Goal: Information Seeking & Learning: Learn about a topic

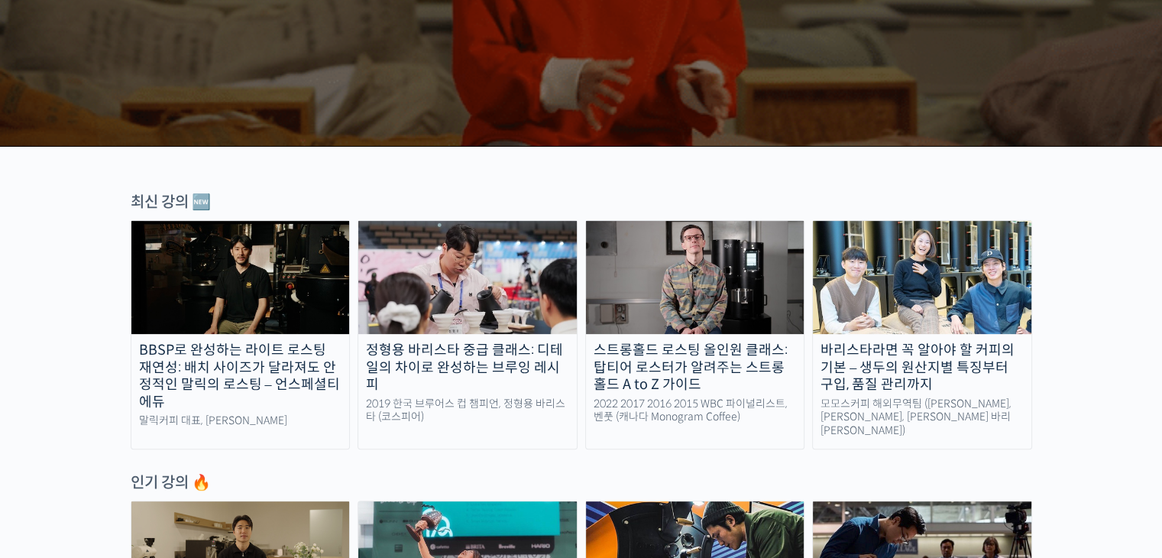
scroll to position [370, 0]
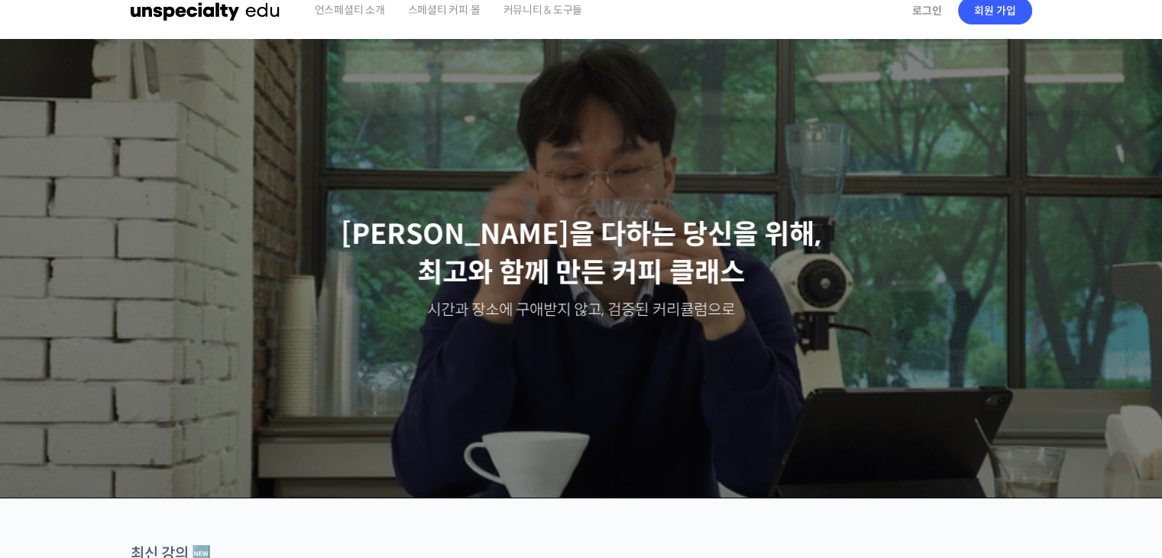
scroll to position [0, 0]
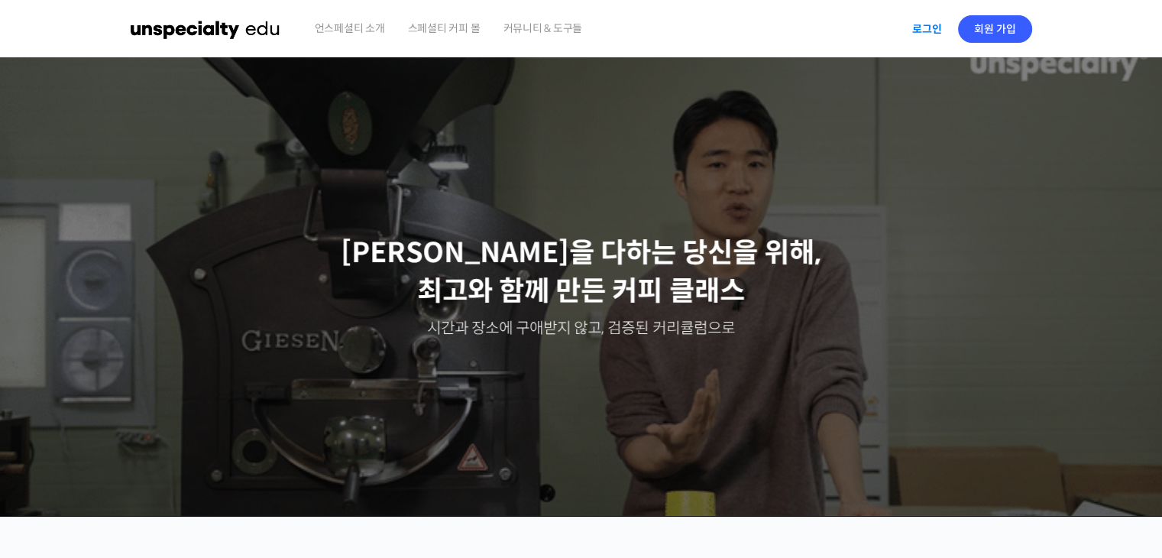
click at [926, 29] on link "로그인" at bounding box center [927, 28] width 48 height 35
click at [811, 26] on img at bounding box center [1019, 29] width 28 height 28
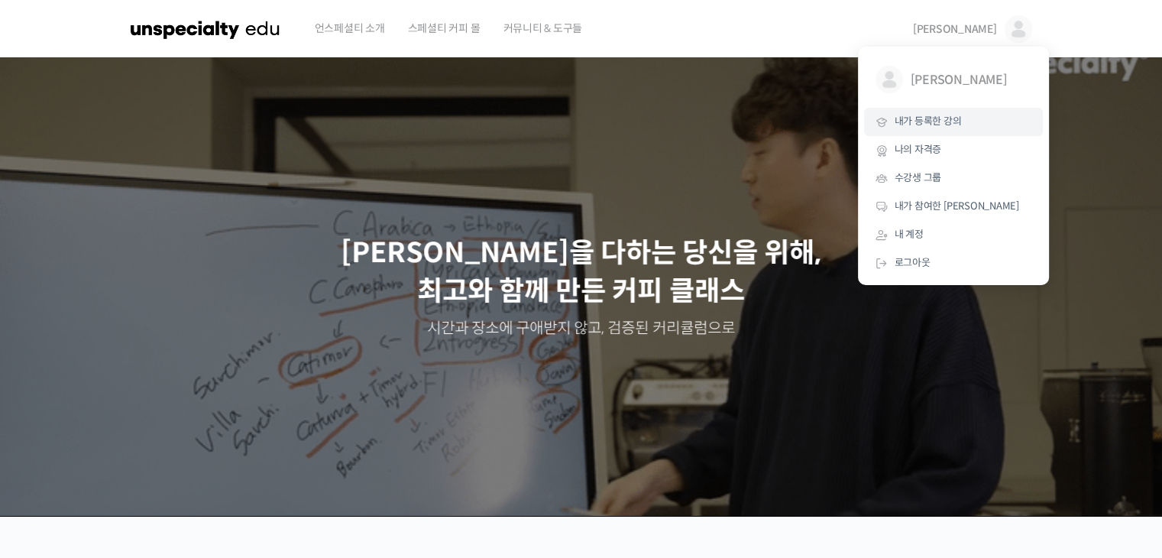
click at [811, 127] on span "내가 등록한 강의" at bounding box center [928, 121] width 67 height 13
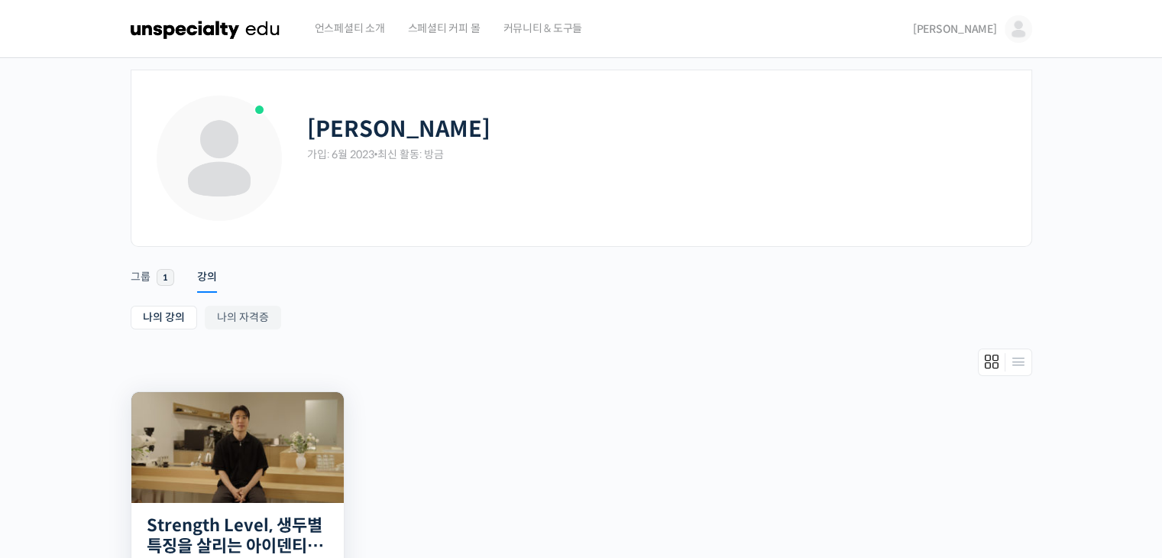
click at [267, 462] on img at bounding box center [237, 447] width 212 height 111
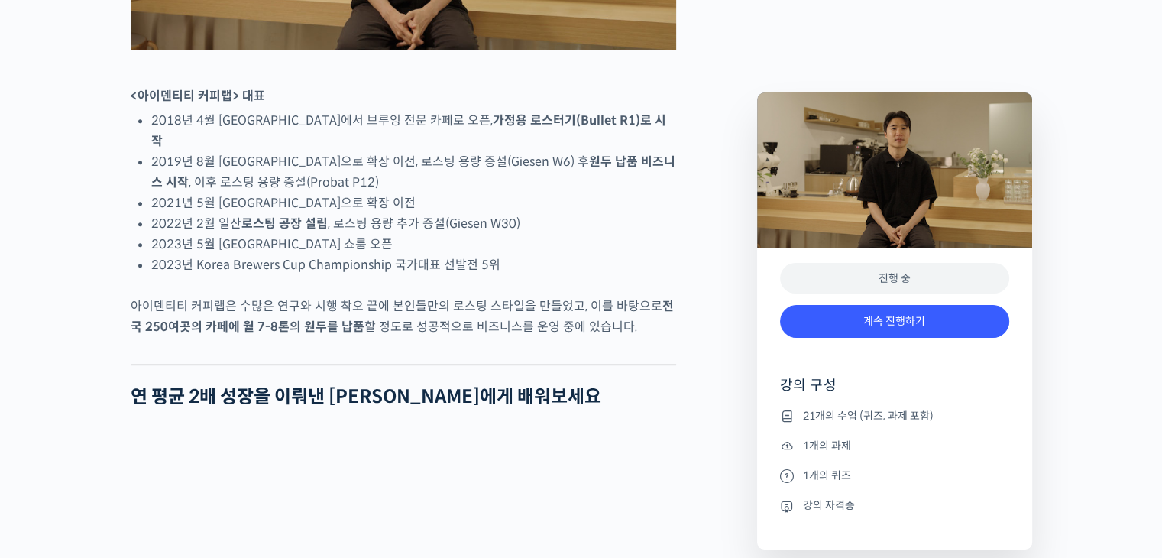
scroll to position [1022, 0]
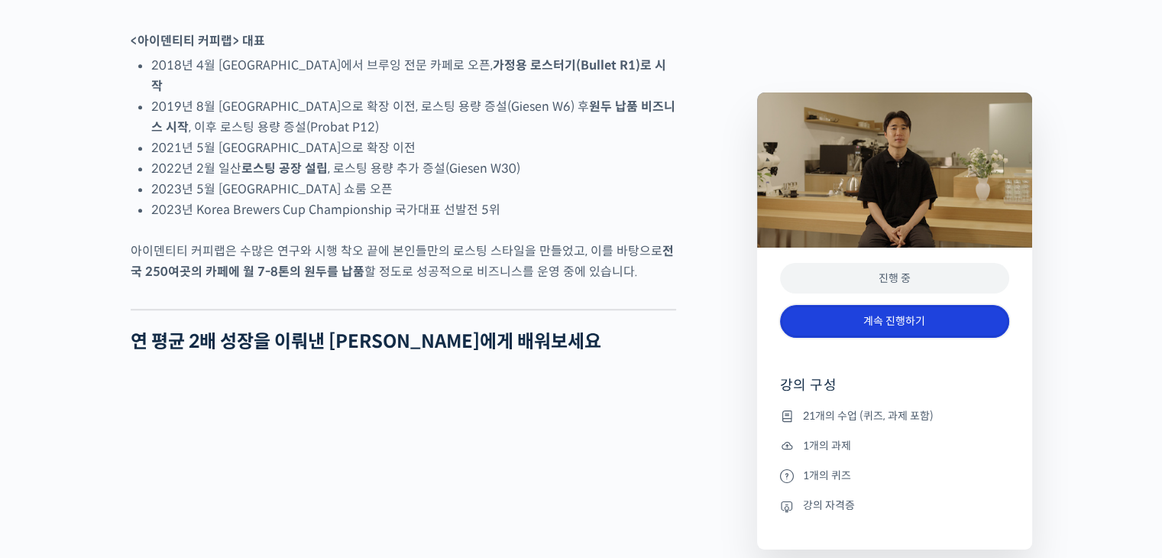
click at [865, 325] on link "계속 진행하기" at bounding box center [894, 321] width 229 height 33
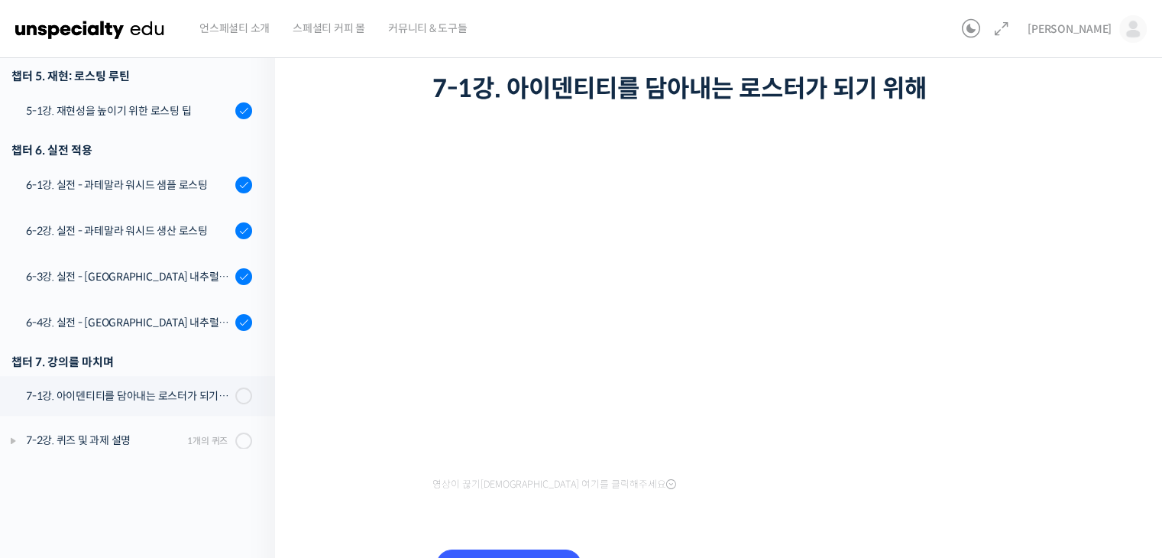
scroll to position [48, 0]
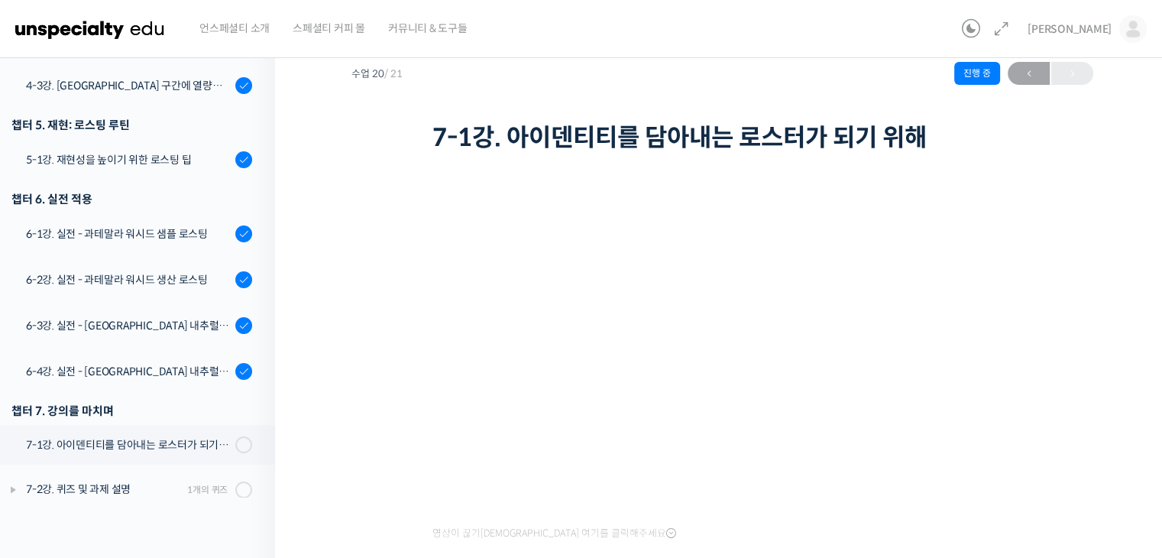
drag, startPoint x: 999, startPoint y: 51, endPoint x: 999, endPoint y: 69, distance: 17.6
click at [999, 69] on div "언스페셜티 소개 스페셜티 커피 몰 커뮤니티 & 도구들 김형식 김형식 @kimhs88121687354340 내가 등록한 강의 나의 자격증 수강생…" at bounding box center [581, 326] width 1162 height 749
click at [987, 103] on div "Strength Level, 생두별 특징을 살리는 아이덴티티 커피랩 윤원균 대표의 로스팅 클래스 7-1강. 아이덴티티를 담아내는 로스터가 되기…" at bounding box center [722, 89] width 742 height 136
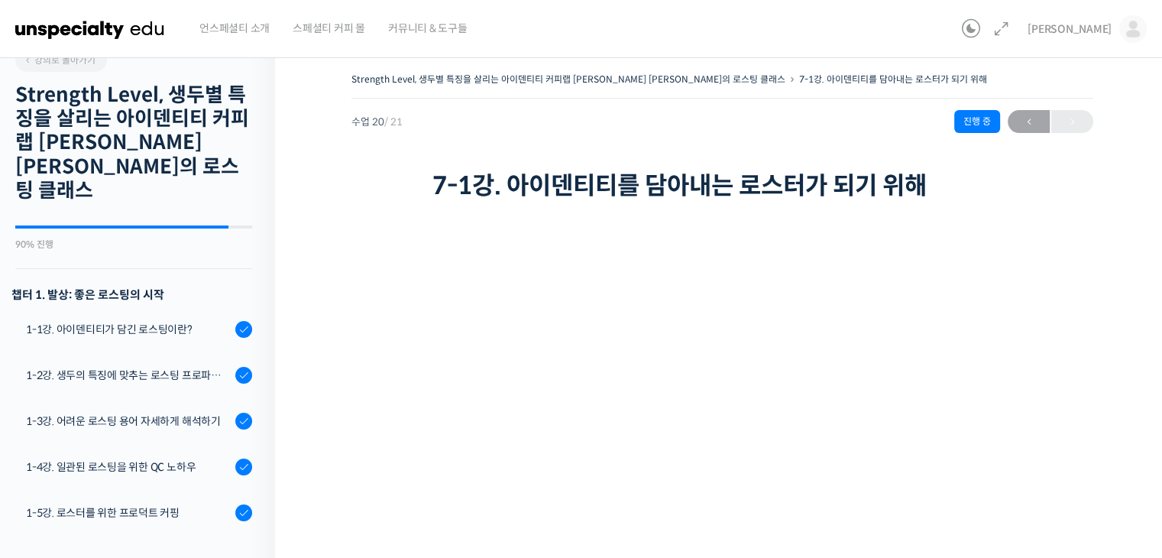
scroll to position [18, 0]
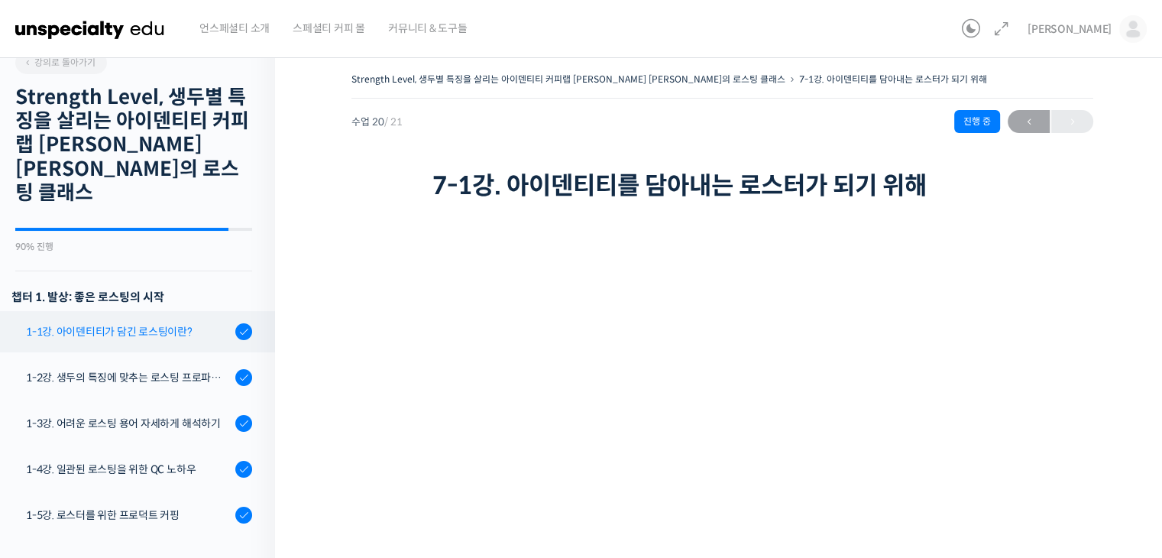
click at [134, 315] on link "1-1강. 아이덴티티가 담긴 로스팅이란?" at bounding box center [133, 331] width 283 height 41
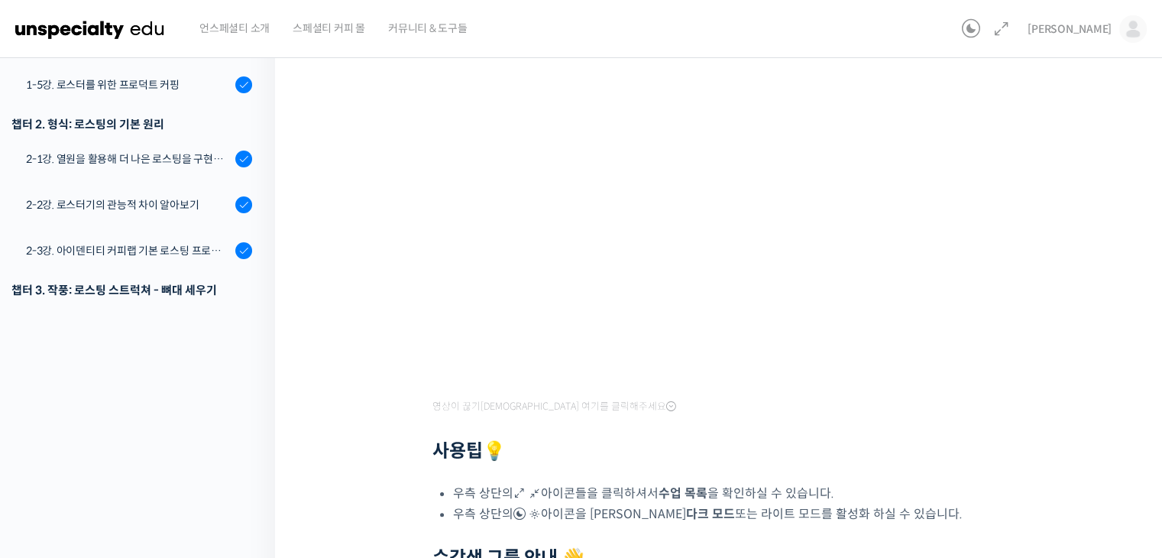
scroll to position [241, 0]
